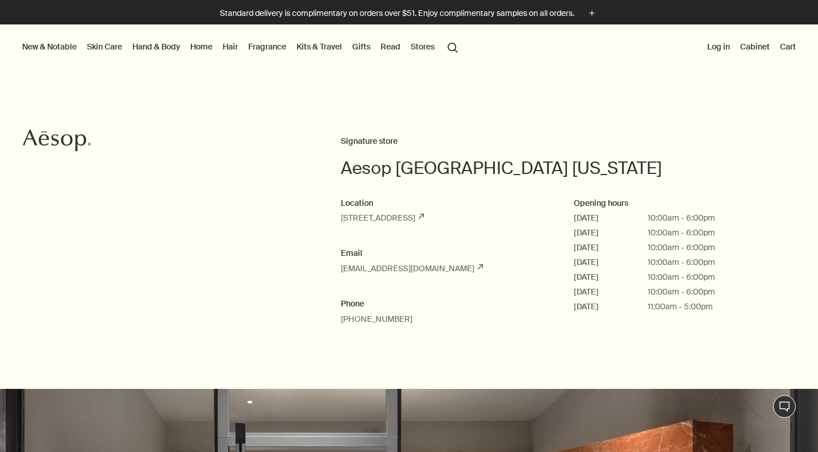
click at [198, 48] on link "Home" at bounding box center [201, 46] width 27 height 15
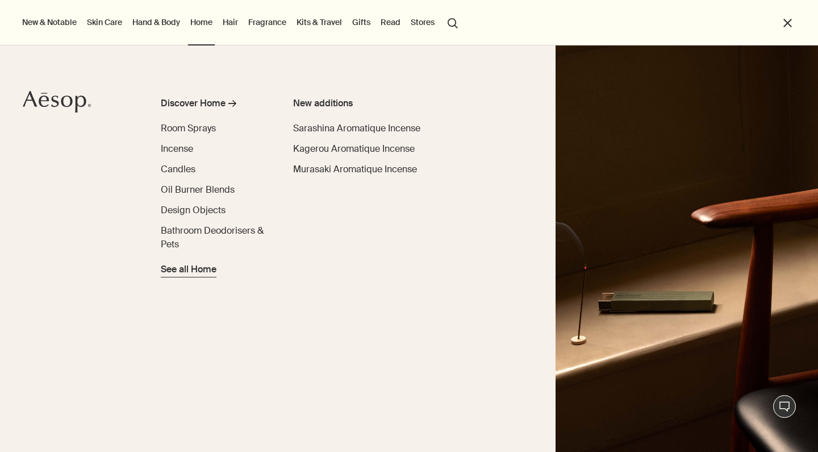
click at [170, 270] on span "See all Home" at bounding box center [189, 270] width 56 height 14
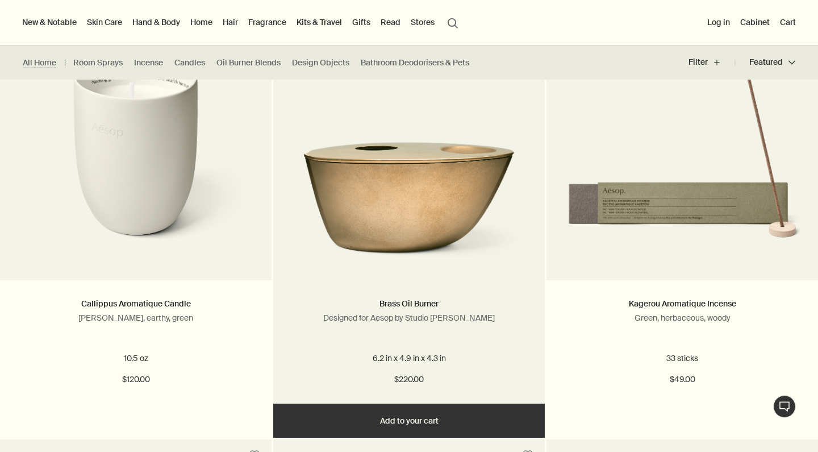
scroll to position [756, 0]
click at [436, 220] on img at bounding box center [409, 191] width 238 height 144
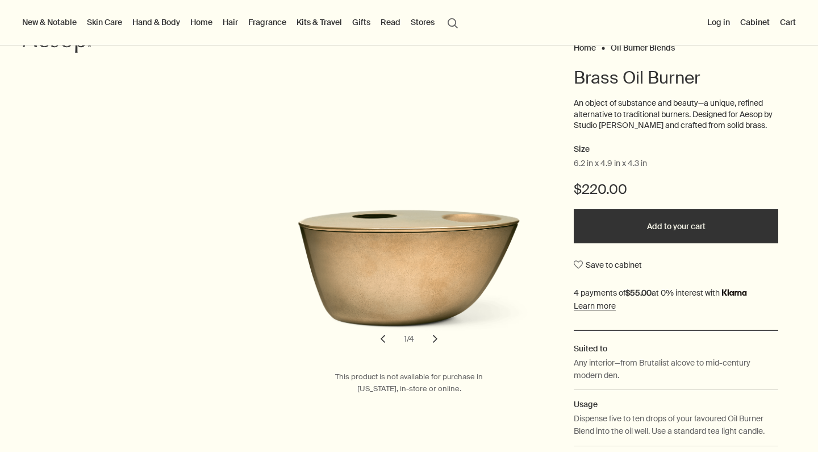
scroll to position [99, 0]
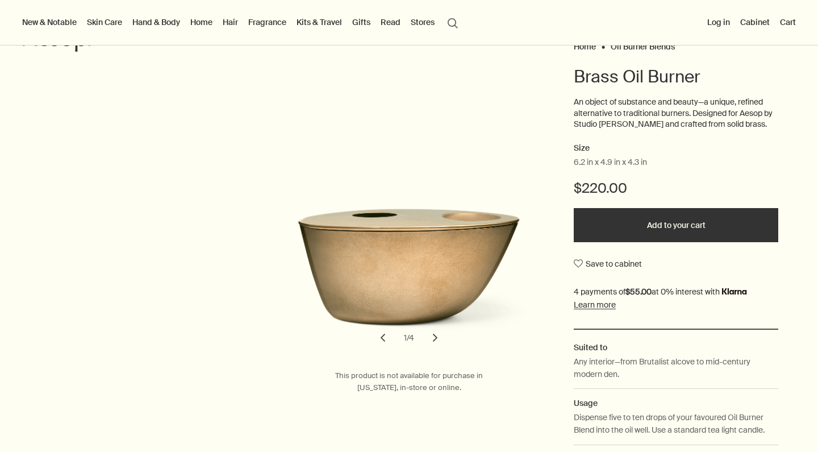
click at [435, 336] on button "chevron" at bounding box center [435, 337] width 25 height 25
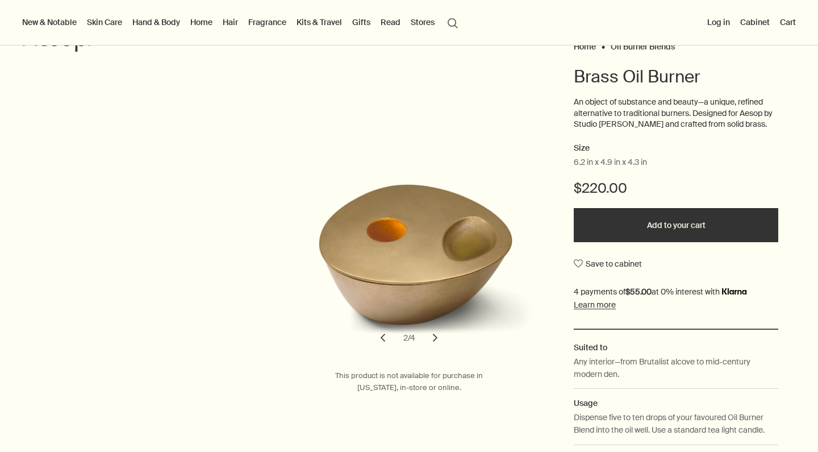
click at [435, 336] on button "chevron" at bounding box center [435, 337] width 25 height 25
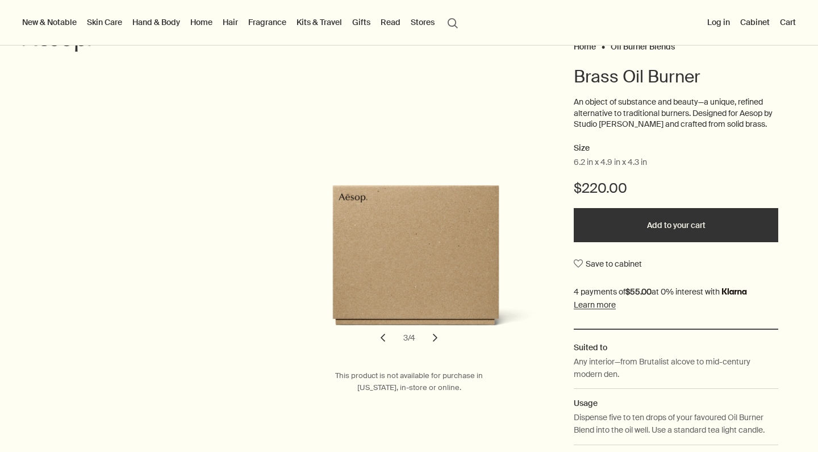
click at [435, 336] on button "chevron" at bounding box center [435, 337] width 25 height 25
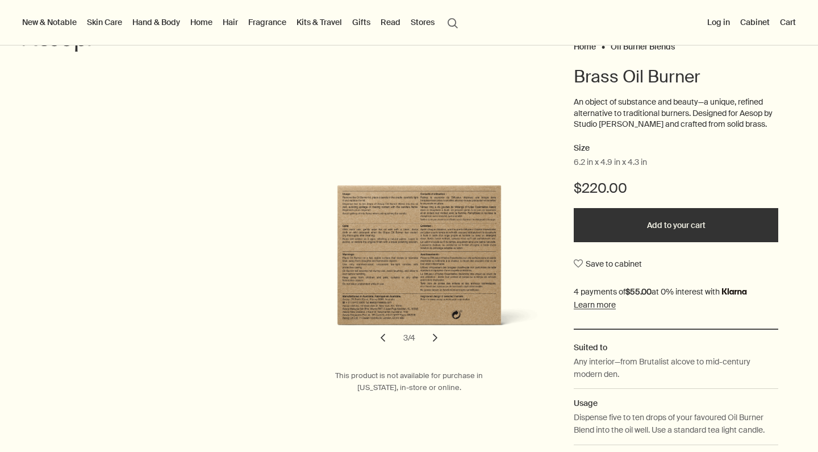
click at [435, 336] on button "chevron" at bounding box center [435, 337] width 25 height 25
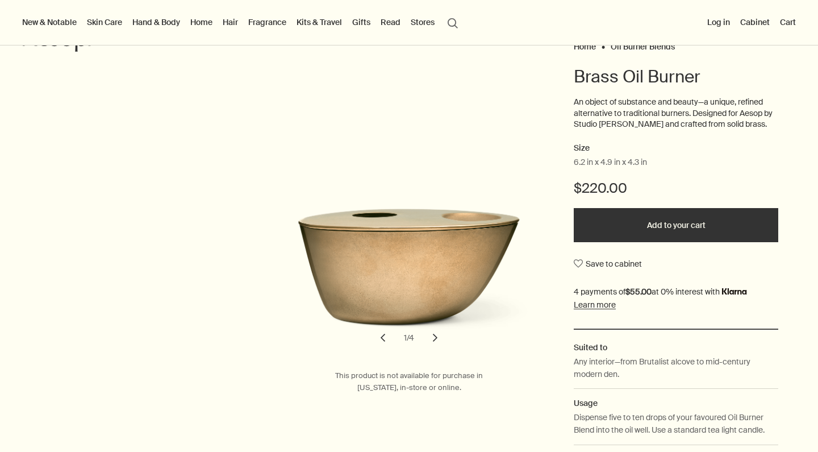
click at [435, 336] on button "chevron" at bounding box center [435, 337] width 25 height 25
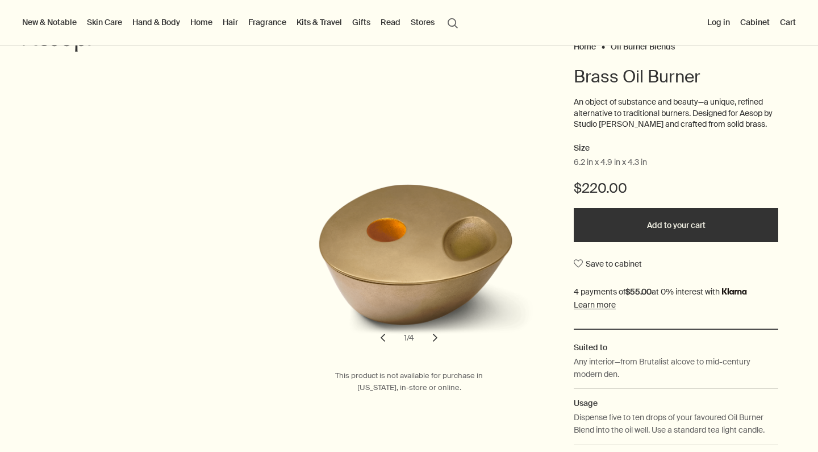
click at [435, 336] on button "chevron" at bounding box center [435, 337] width 25 height 25
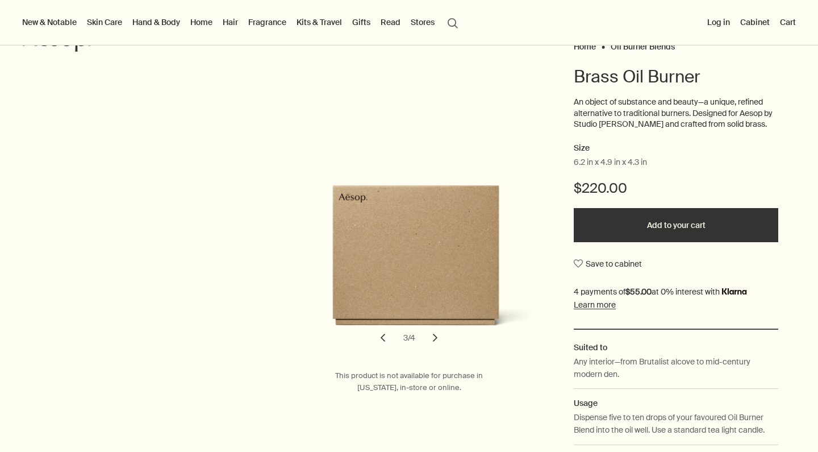
click at [435, 336] on button "chevron" at bounding box center [435, 337] width 25 height 25
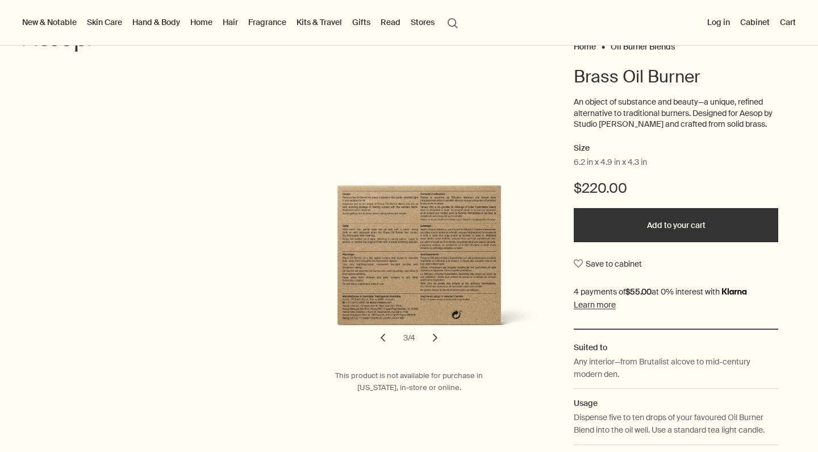
click at [435, 336] on button "chevron" at bounding box center [435, 337] width 25 height 25
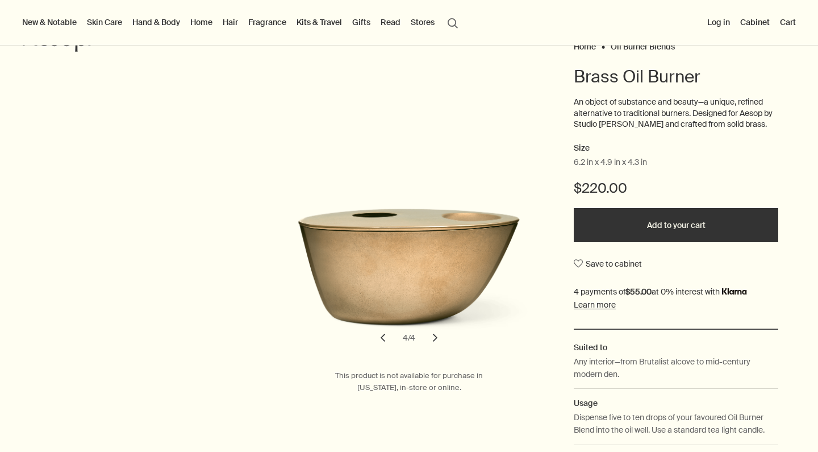
click at [435, 336] on button "chevron" at bounding box center [435, 337] width 25 height 25
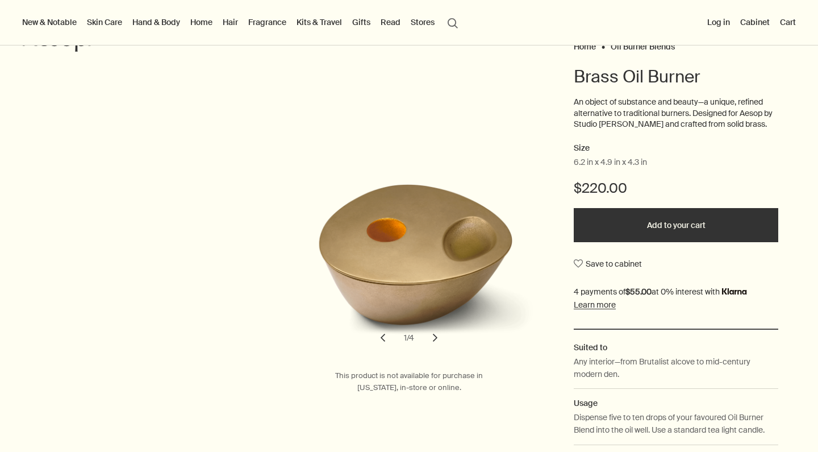
click at [435, 336] on button "chevron" at bounding box center [435, 337] width 25 height 25
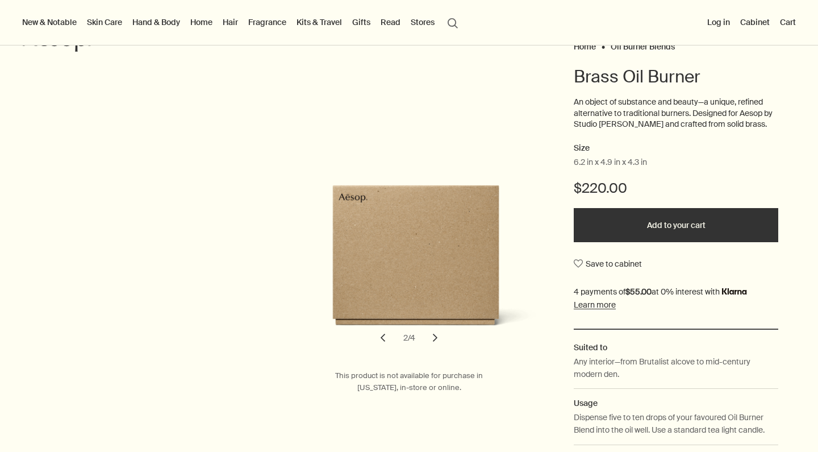
click at [435, 336] on button "chevron" at bounding box center [435, 337] width 25 height 25
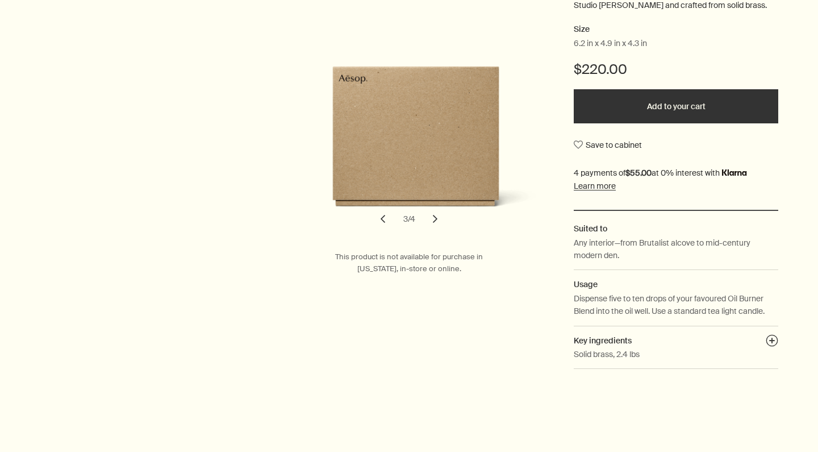
scroll to position [238, 0]
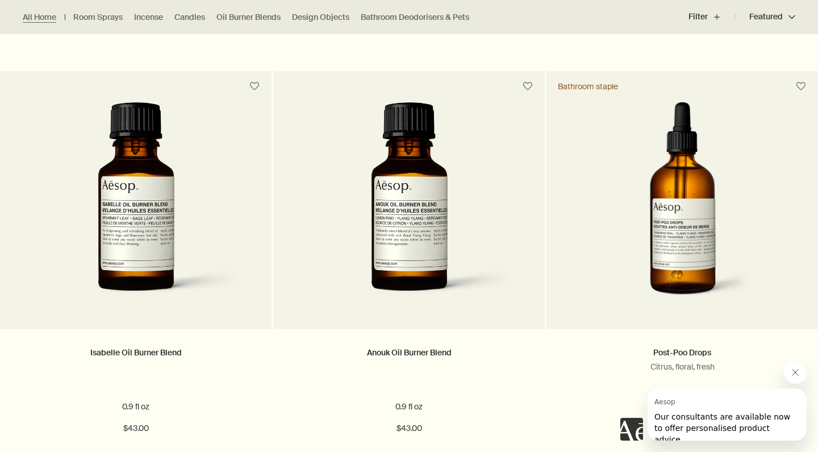
scroll to position [2015, 0]
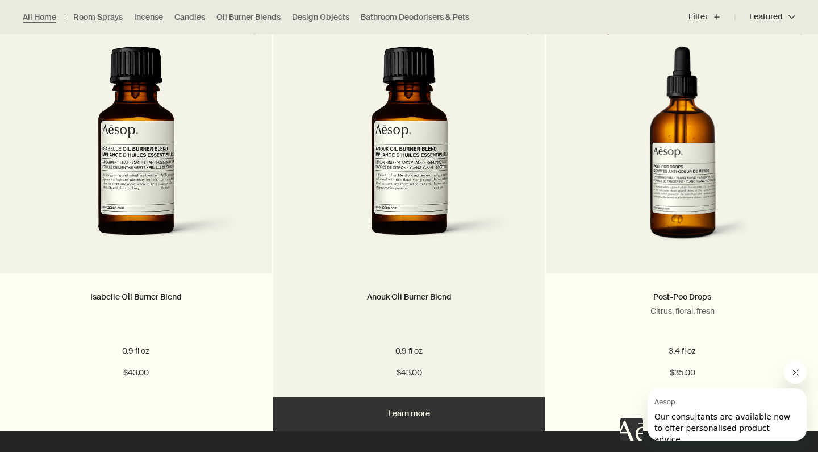
click at [416, 175] on img at bounding box center [409, 151] width 215 height 210
